Goal: Task Accomplishment & Management: Use online tool/utility

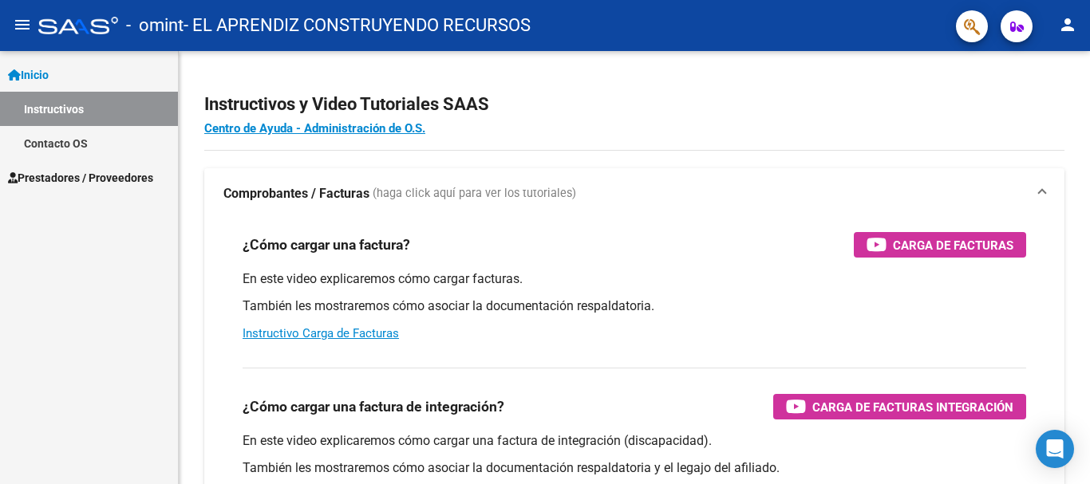
click at [132, 175] on span "Prestadores / Proveedores" at bounding box center [80, 178] width 145 height 18
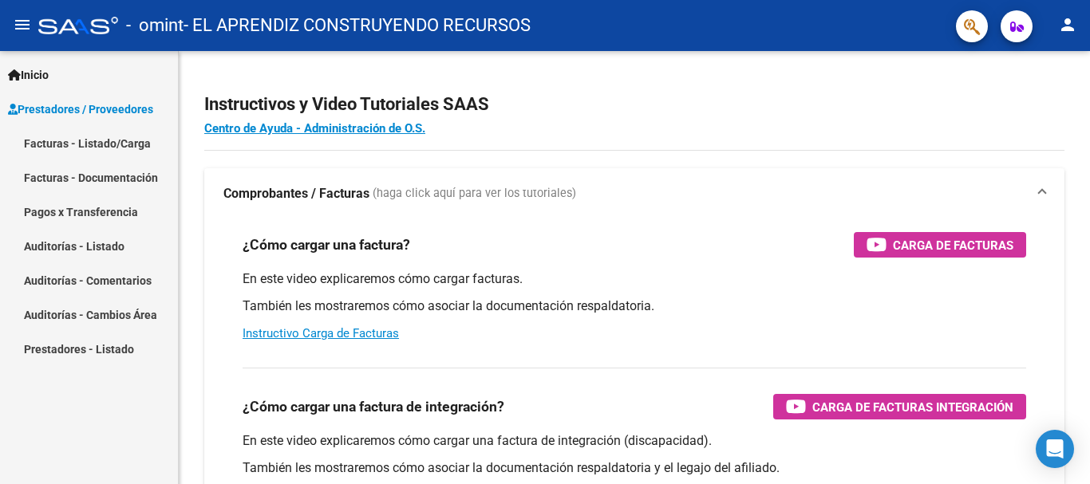
click at [132, 140] on link "Facturas - Listado/Carga" at bounding box center [89, 143] width 178 height 34
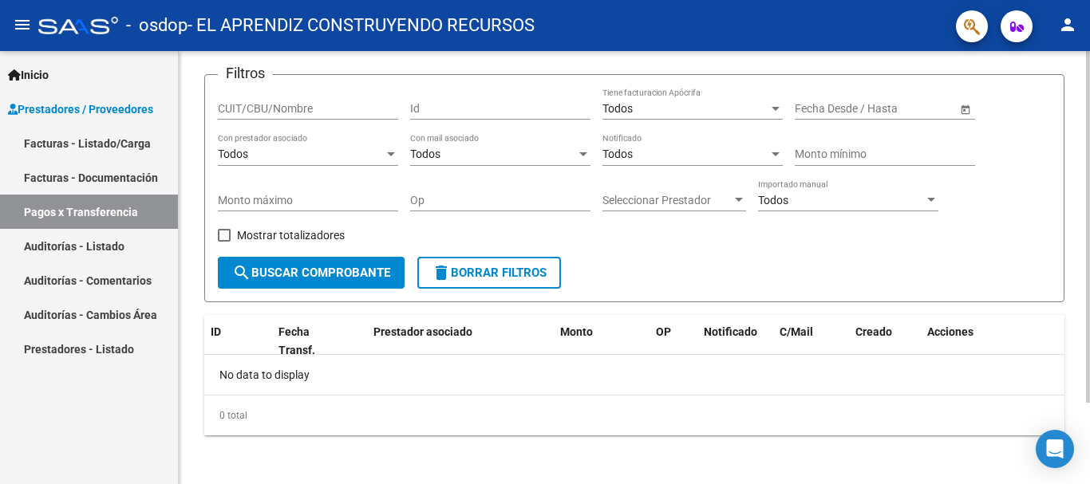
scroll to position [101, 0]
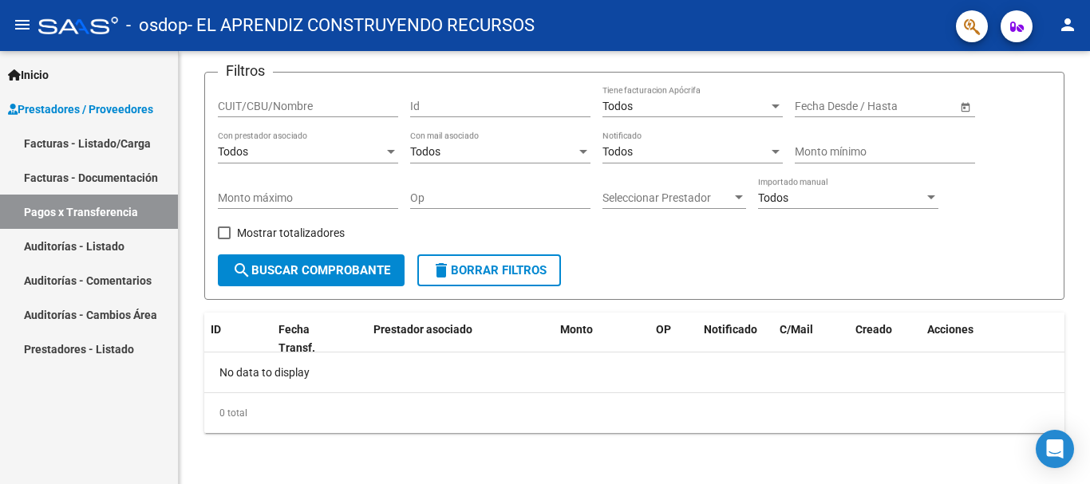
click at [89, 144] on link "Facturas - Listado/Carga" at bounding box center [89, 143] width 178 height 34
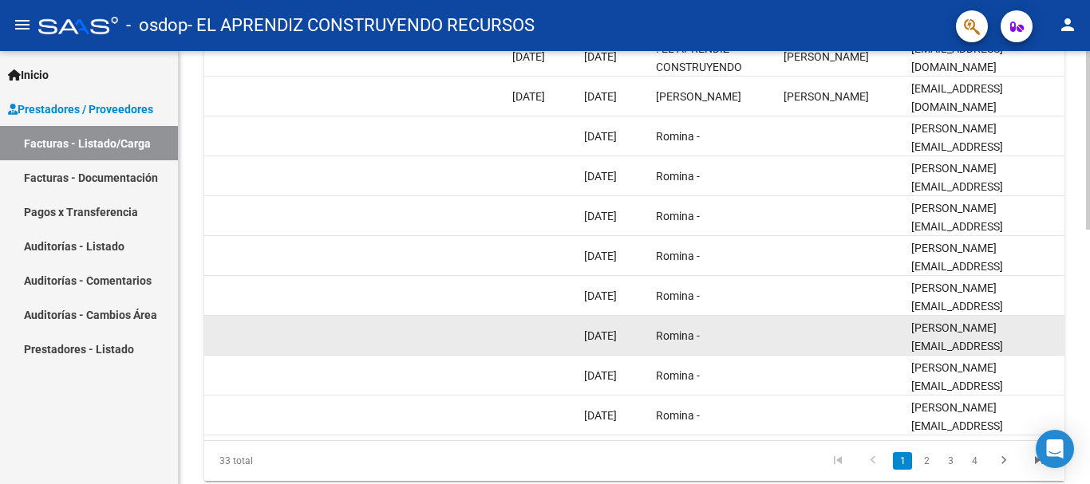
scroll to position [479, 0]
